Goal: Find specific page/section

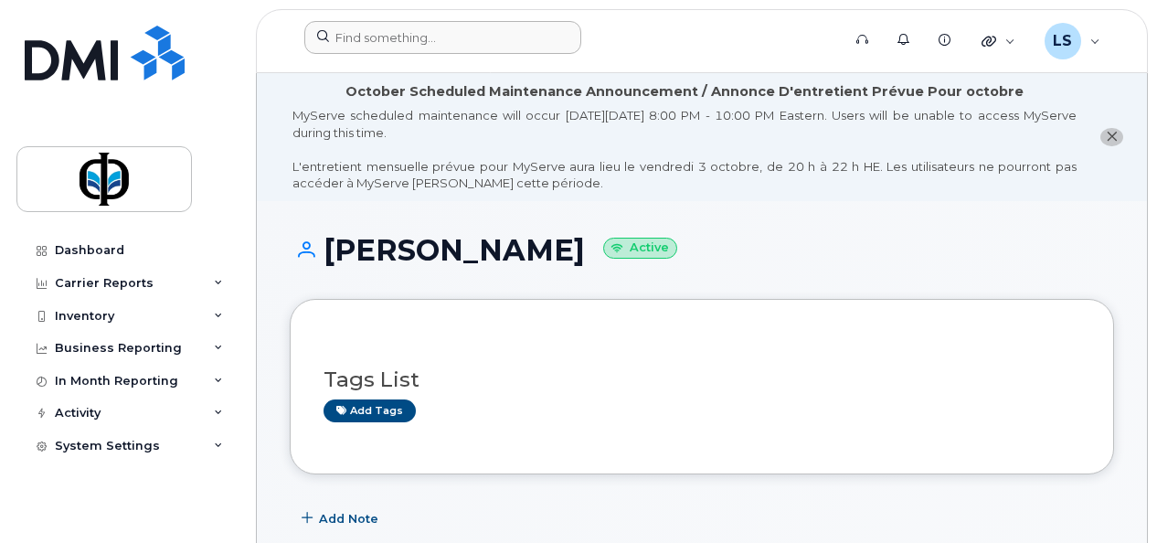
scroll to position [372, 0]
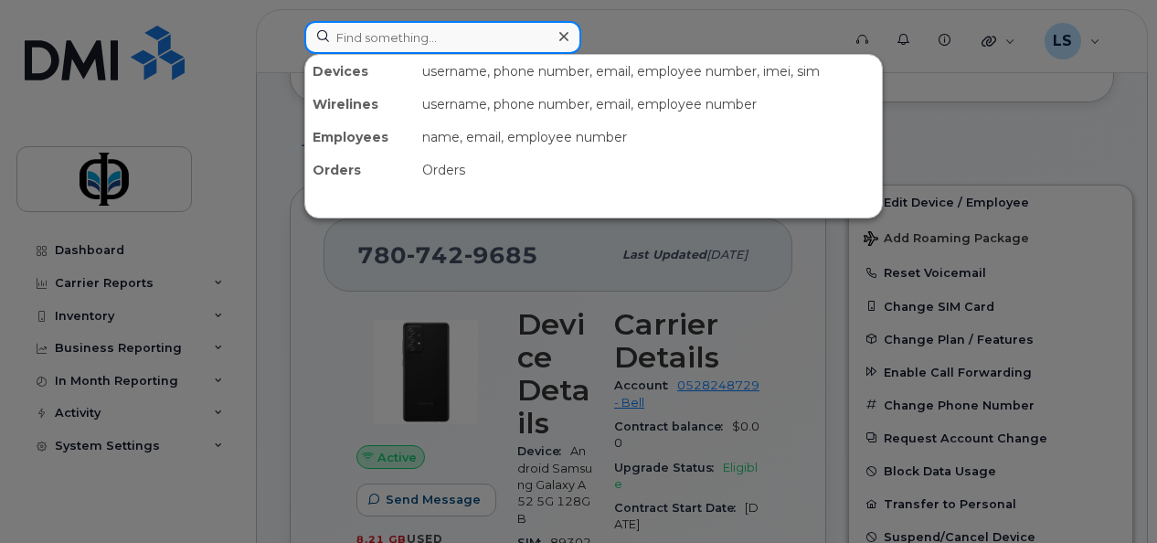
click at [375, 31] on input at bounding box center [442, 37] width 277 height 33
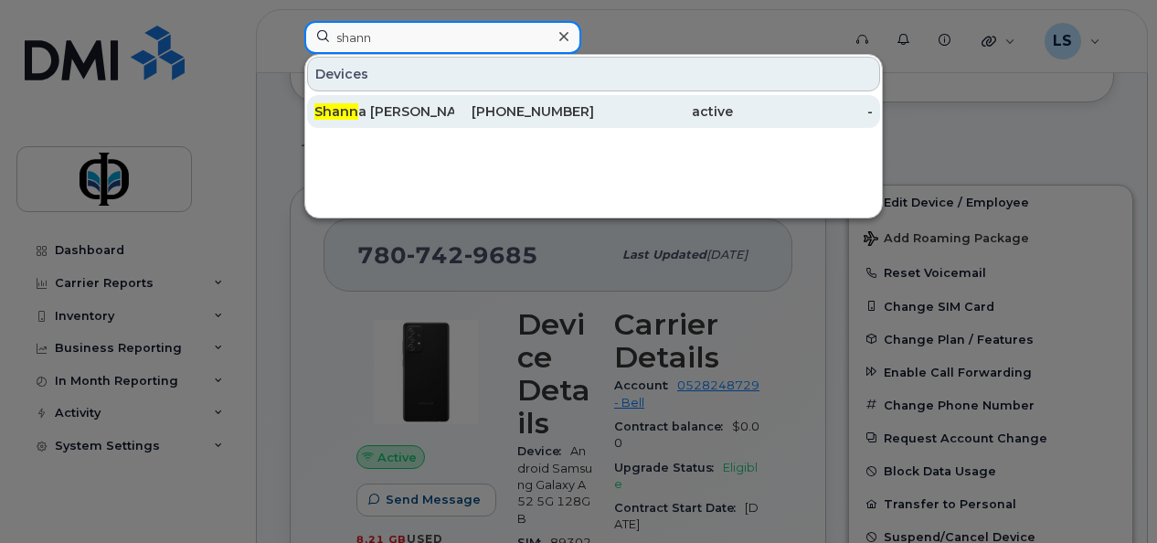
type input "shann"
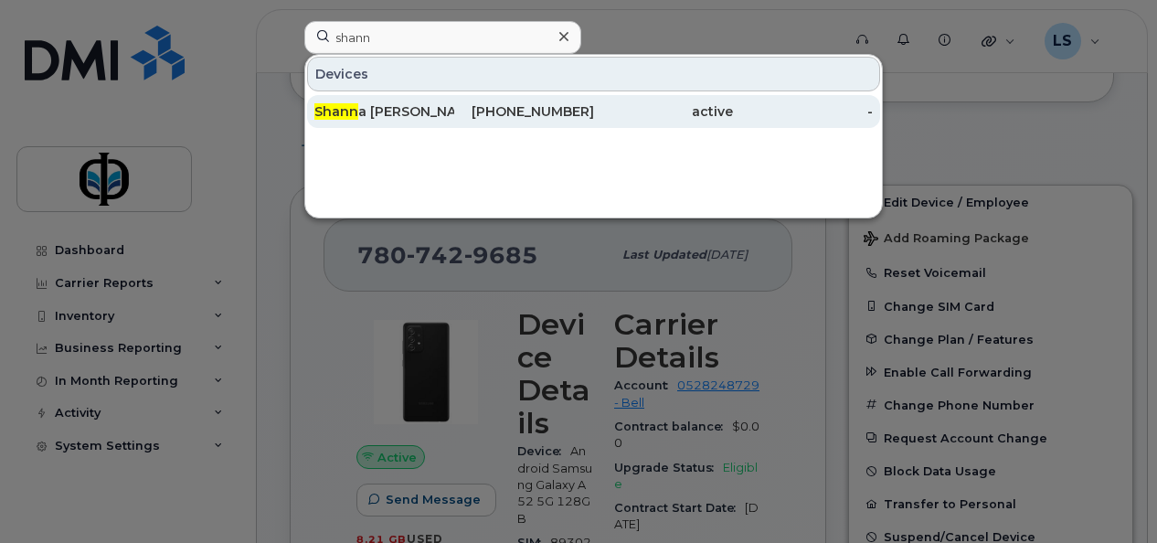
click at [386, 115] on div "[PERSON_NAME]" at bounding box center [385, 111] width 140 height 18
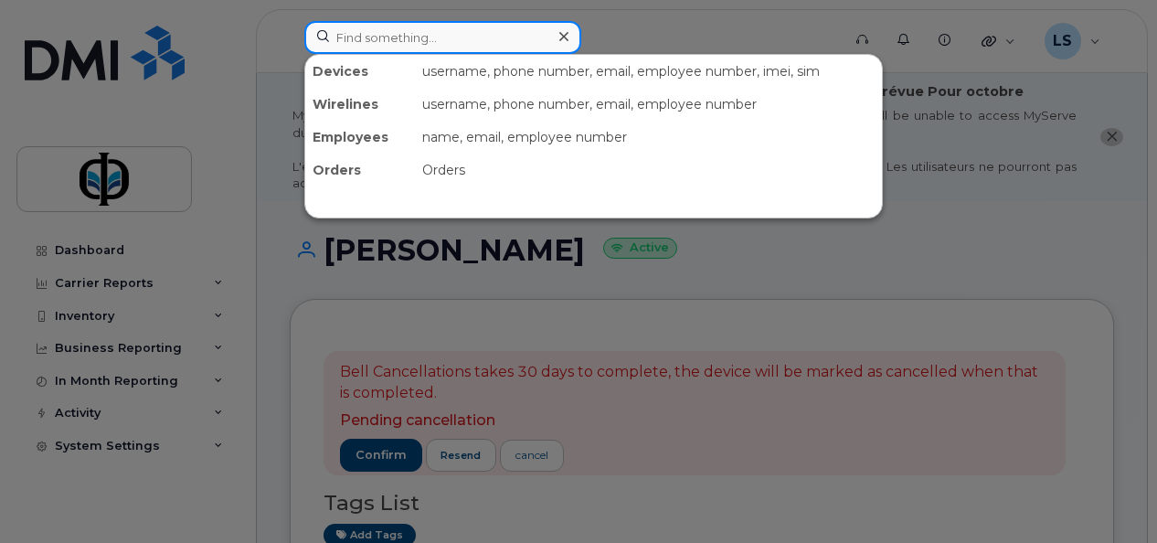
click at [469, 37] on input at bounding box center [442, 37] width 277 height 33
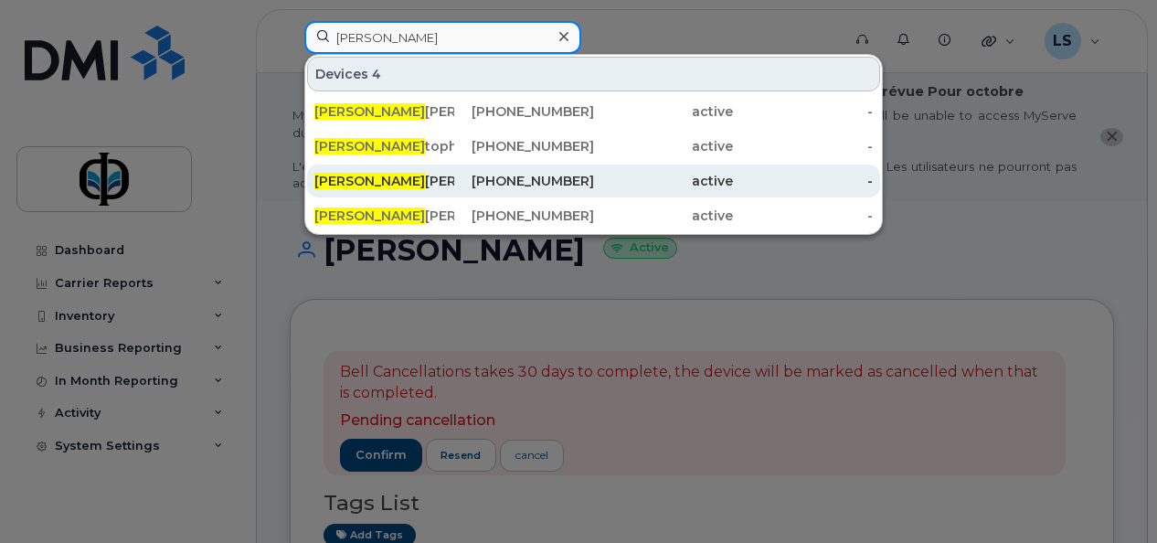
type input "chris"
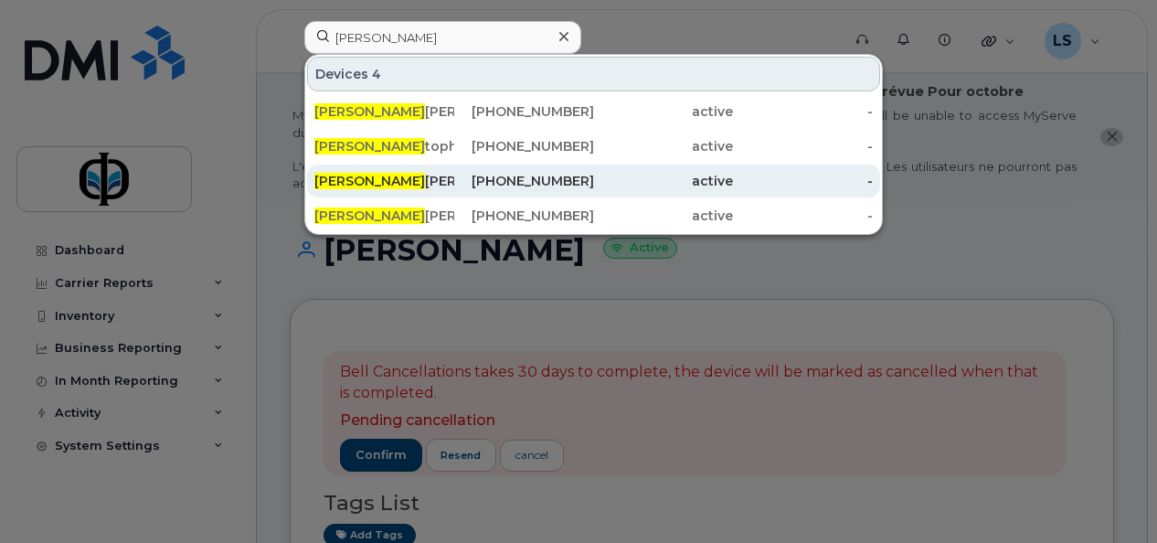
click at [471, 176] on div "780-742-9685" at bounding box center [524, 181] width 140 height 18
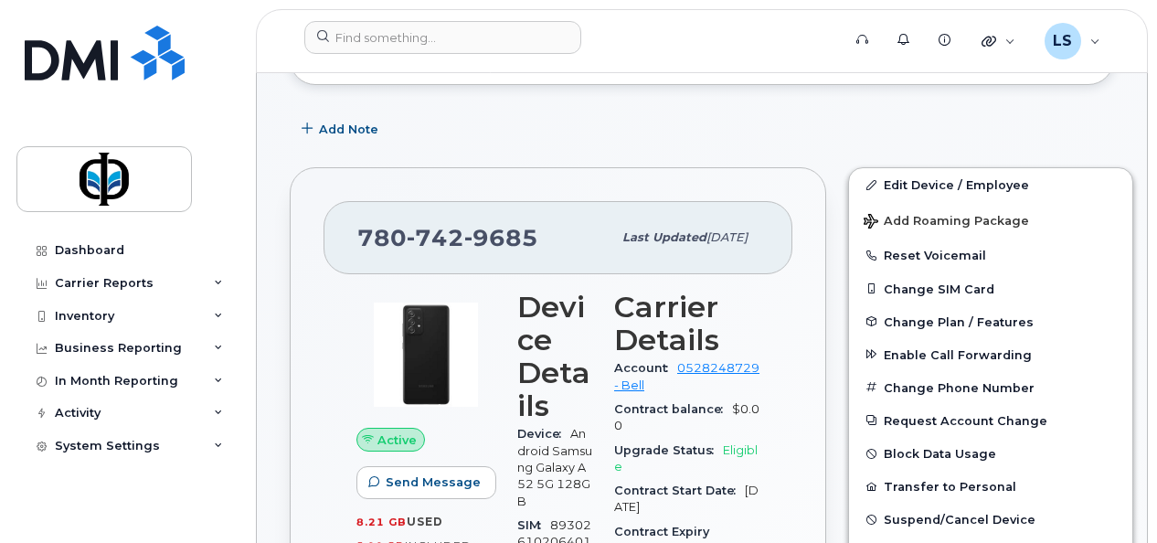
scroll to position [430, 0]
